Goal: Find specific page/section: Find specific page/section

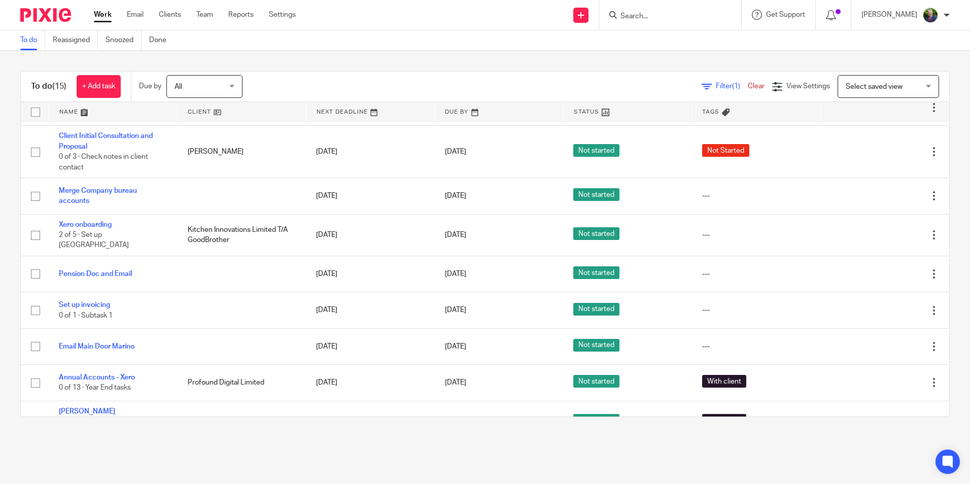
scroll to position [22, 0]
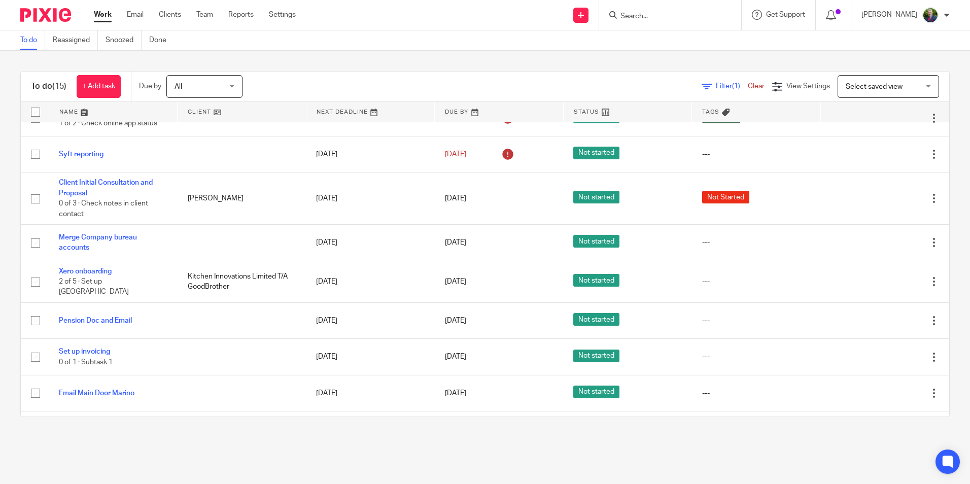
click at [666, 6] on div at bounding box center [670, 15] width 142 height 30
click at [672, 15] on input "Search" at bounding box center [665, 16] width 91 height 9
type input "ruai"
click button "submit" at bounding box center [0, 0] width 0 height 0
click at [685, 48] on link at bounding box center [714, 43] width 193 height 23
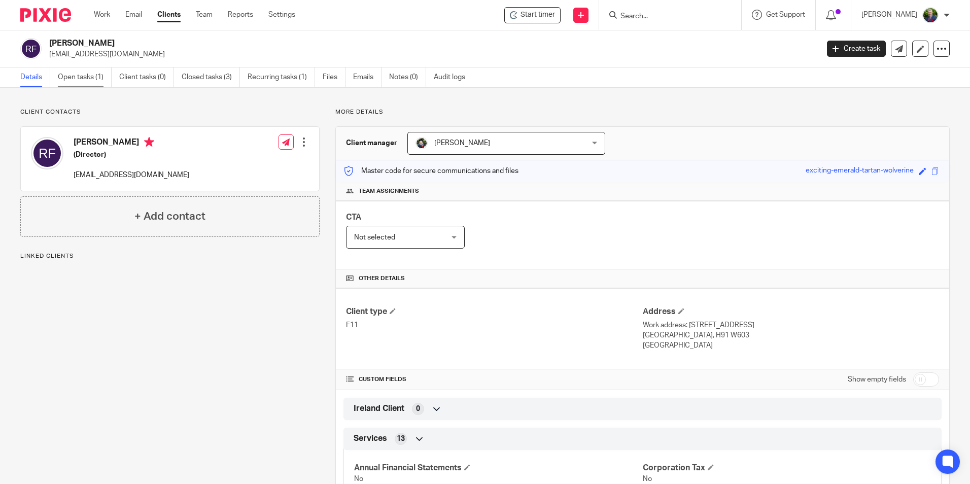
click at [81, 67] on link "Open tasks (1)" at bounding box center [85, 77] width 54 height 20
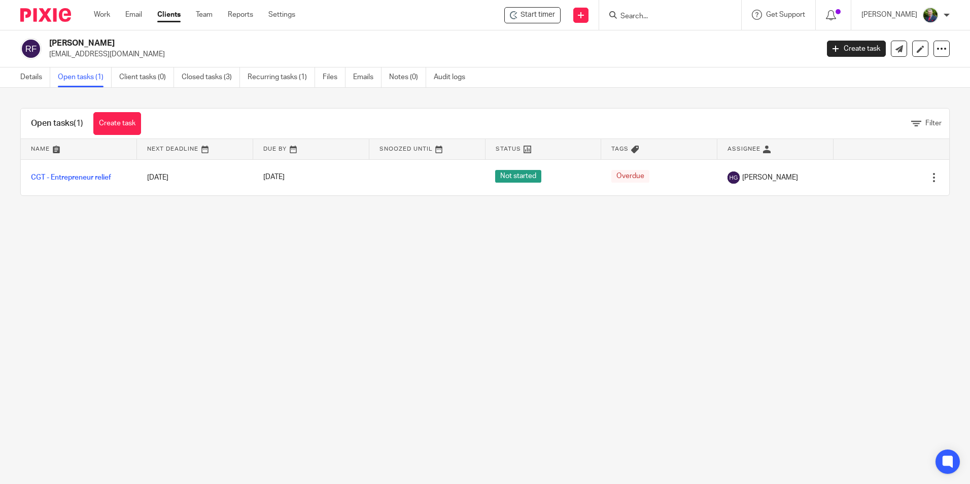
click at [674, 17] on input "Search" at bounding box center [665, 16] width 91 height 9
type input "kitch"
click at [681, 38] on link at bounding box center [704, 43] width 173 height 23
